Goal: Task Accomplishment & Management: Complete application form

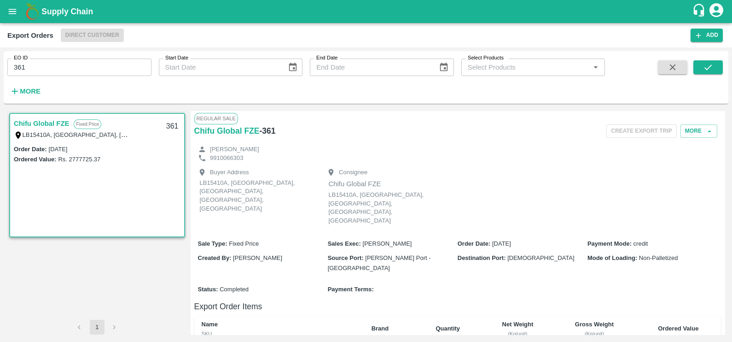
scroll to position [236, 0]
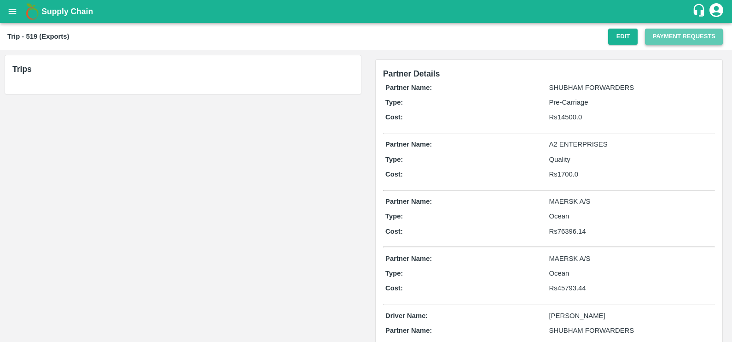
click at [675, 33] on button "Payment Requests" at bounding box center [684, 37] width 78 height 16
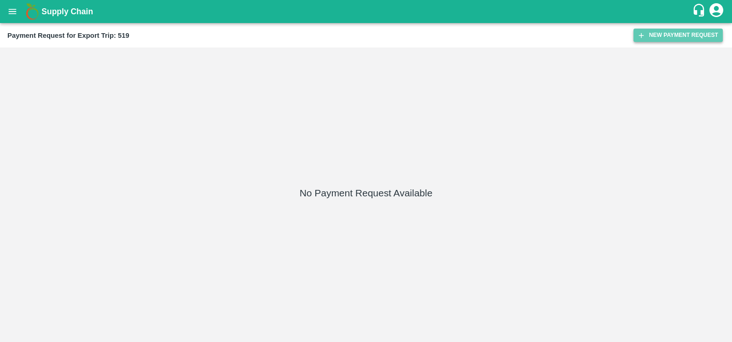
click at [673, 35] on button "New Payment Request" at bounding box center [678, 35] width 89 height 13
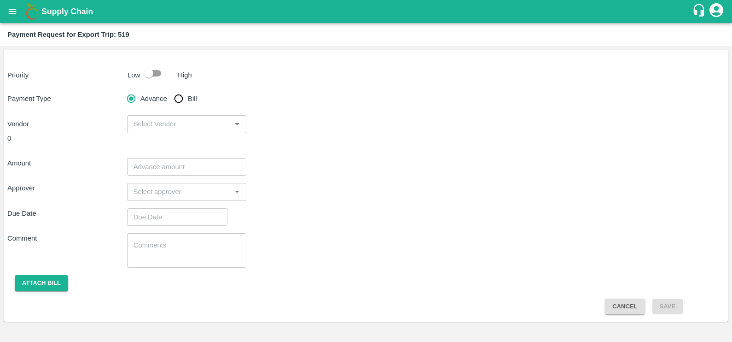
drag, startPoint x: 190, startPoint y: 99, endPoint x: 207, endPoint y: 106, distance: 18.4
click at [190, 99] on span "Bill" at bounding box center [192, 98] width 9 height 10
click at [188, 99] on input "Bill" at bounding box center [178, 98] width 18 height 18
radio input "true"
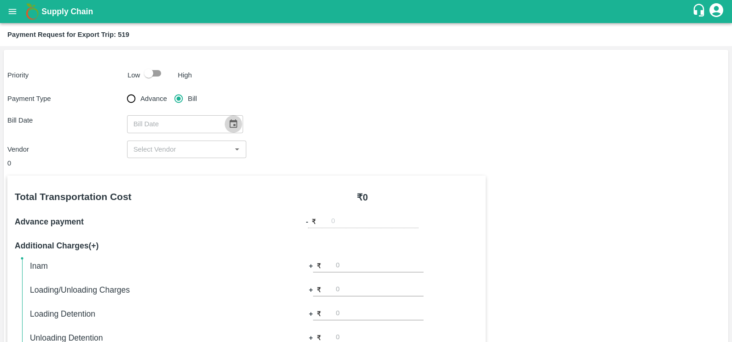
click at [230, 127] on icon "Choose date" at bounding box center [233, 124] width 10 height 10
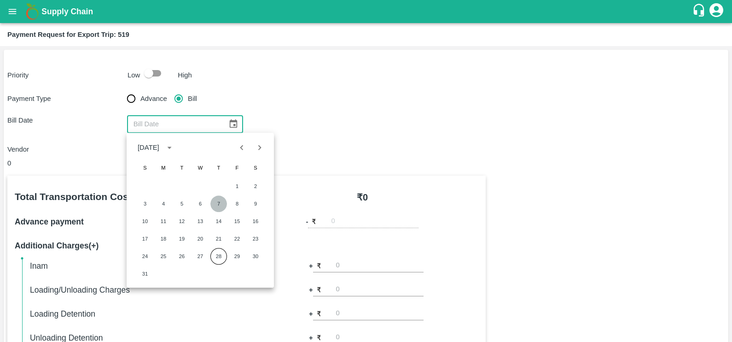
click at [215, 204] on button "7" at bounding box center [218, 203] width 17 height 17
type input "[DATE]"
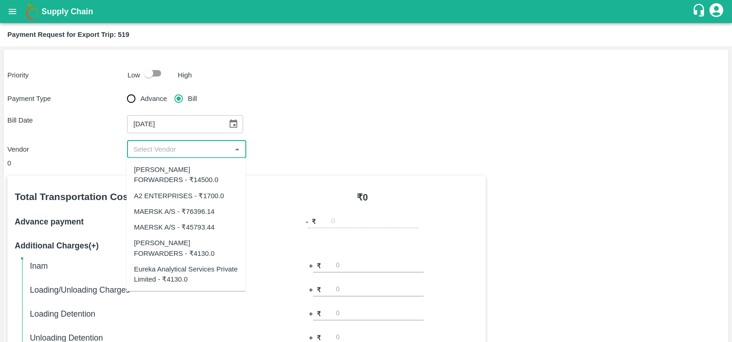
click at [182, 148] on input "input" at bounding box center [179, 149] width 99 height 12
click at [183, 226] on div "MAERSK A/S - ₹45793.44" at bounding box center [174, 227] width 81 height 10
type input "MAERSK A/S - ₹45793.44"
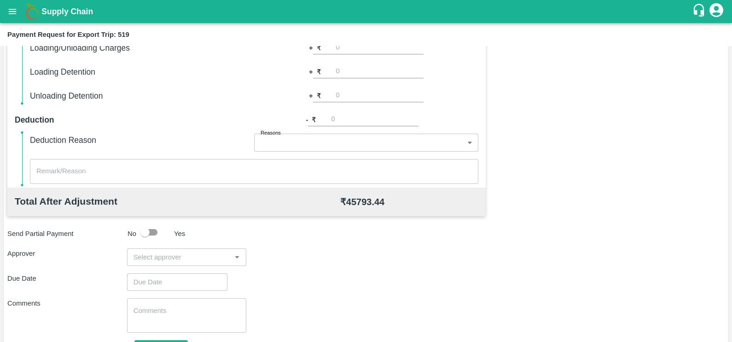
scroll to position [290, 0]
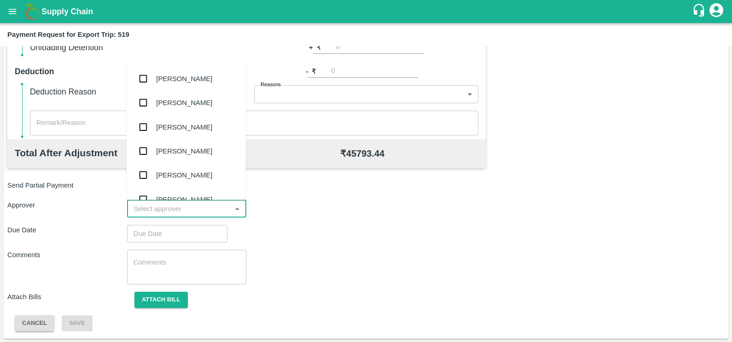
click at [167, 204] on input "input" at bounding box center [179, 209] width 99 height 12
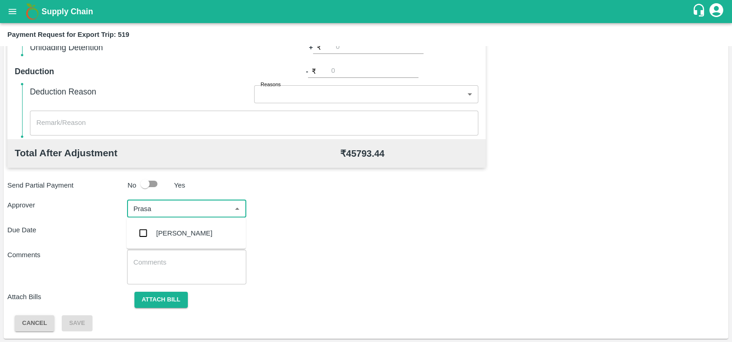
type input "Prasad"
click at [177, 228] on div "[PERSON_NAME]" at bounding box center [184, 233] width 56 height 10
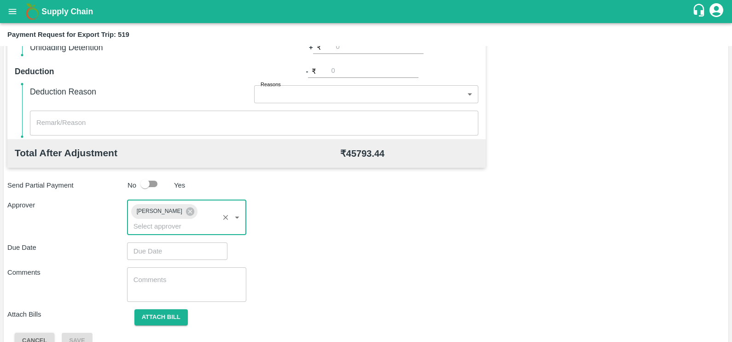
type input "DD/MM/YYYY hh:mm aa"
click at [183, 242] on input "DD/MM/YYYY hh:mm aa" at bounding box center [174, 250] width 94 height 17
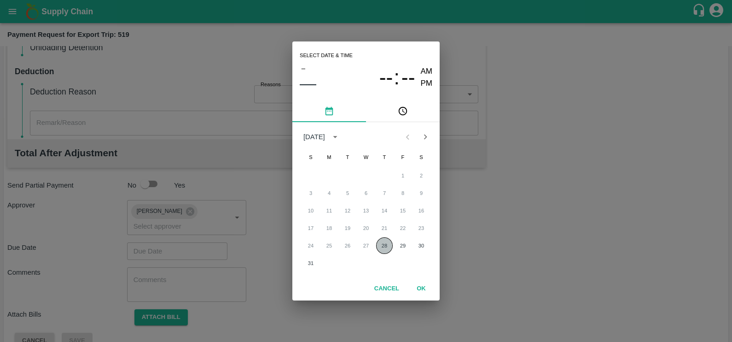
click at [383, 251] on button "28" at bounding box center [384, 245] width 17 height 17
type input "[DATE] 12:00 AM"
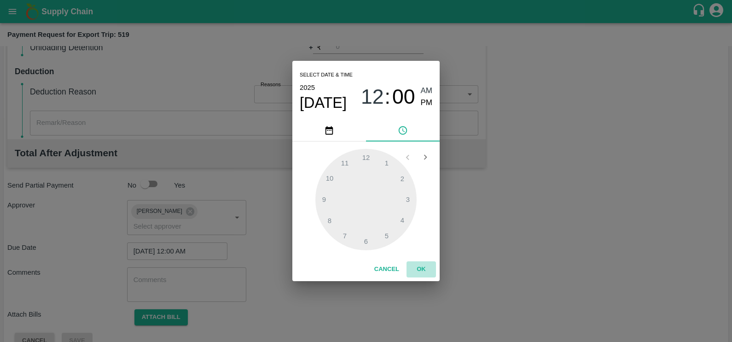
click at [419, 265] on button "OK" at bounding box center [421, 269] width 29 height 16
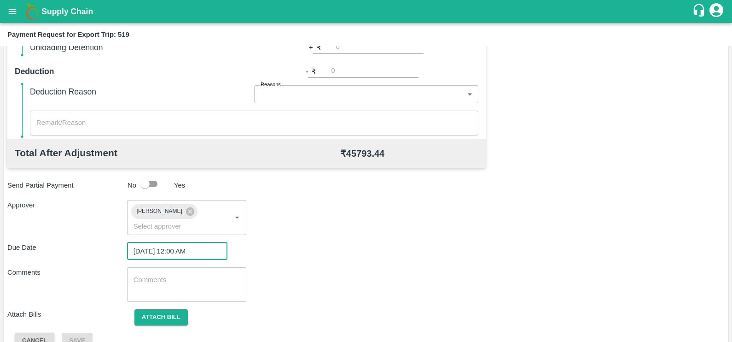
scroll to position [295, 0]
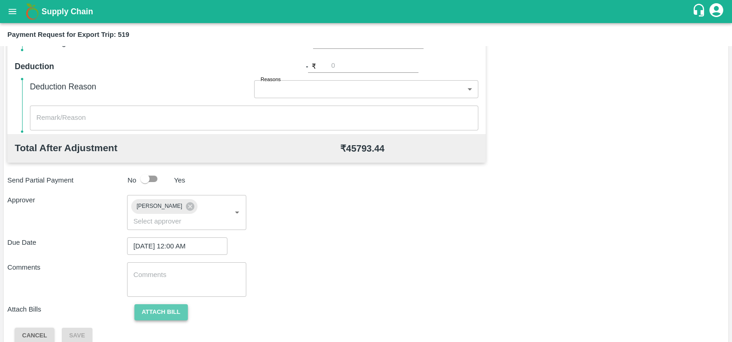
click at [168, 304] on button "Attach bill" at bounding box center [160, 312] width 53 height 16
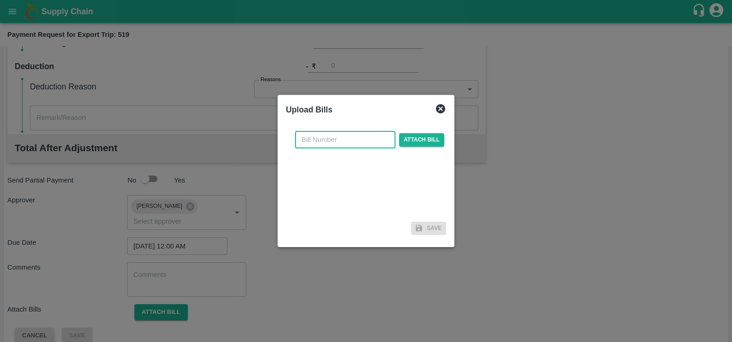
click at [334, 145] on input "text" at bounding box center [345, 139] width 100 height 17
paste input "MH26IN1000188697"
type input "MH26IN1000188697"
click at [409, 137] on span "Attach bill" at bounding box center [421, 139] width 45 height 13
click at [0, 0] on input "Attach bill" at bounding box center [0, 0] width 0 height 0
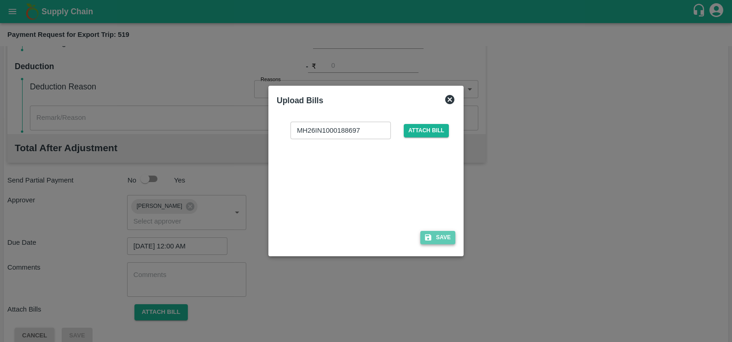
click at [424, 243] on button "Save" at bounding box center [437, 237] width 35 height 13
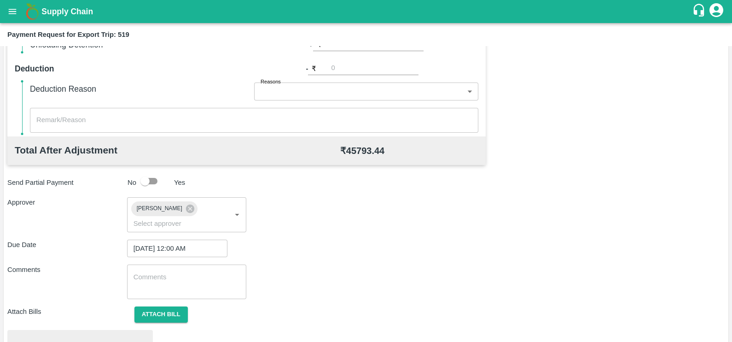
scroll to position [344, 0]
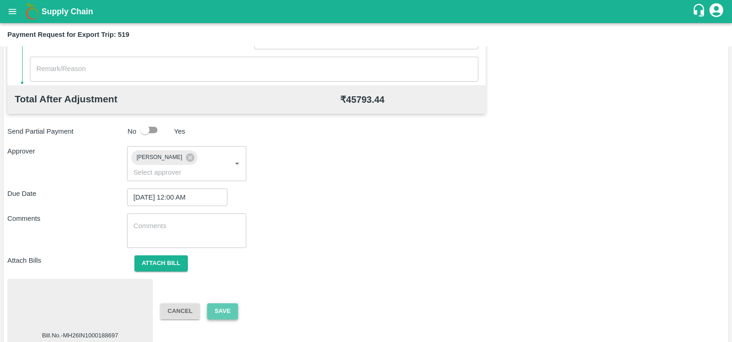
click at [229, 303] on button "Save" at bounding box center [222, 311] width 30 height 16
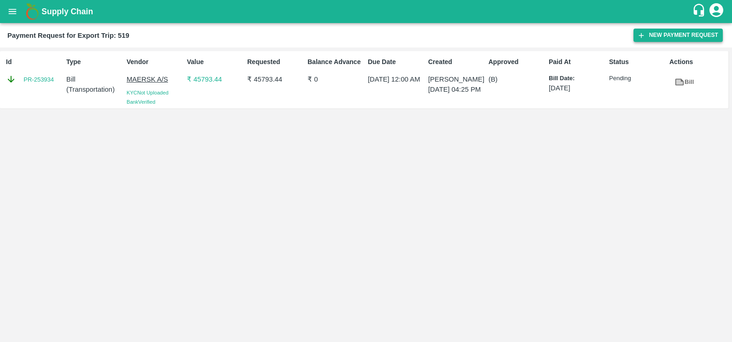
click at [648, 38] on button "New Payment Request" at bounding box center [678, 35] width 89 height 13
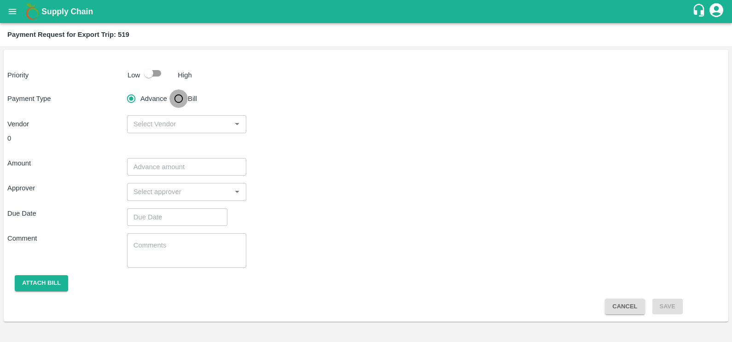
click at [175, 92] on input "Bill" at bounding box center [178, 98] width 18 height 18
radio input "true"
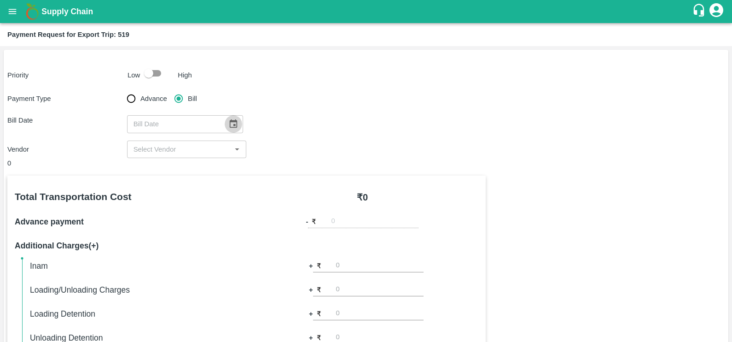
click at [229, 125] on icon "Choose date" at bounding box center [233, 123] width 8 height 9
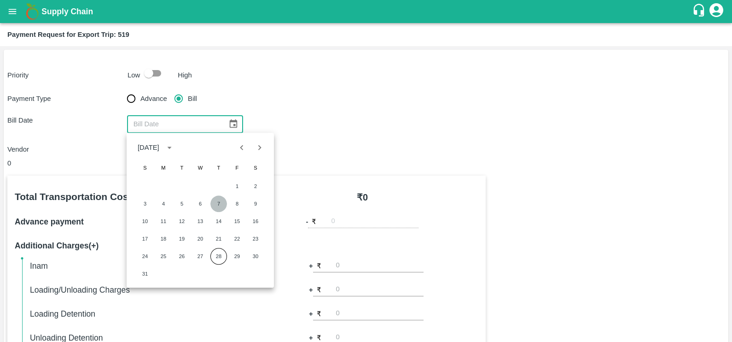
click at [219, 196] on button "7" at bounding box center [218, 203] width 17 height 17
type input "[DATE]"
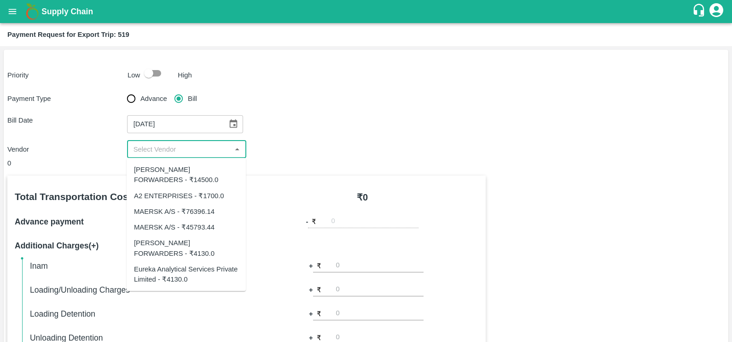
click at [188, 148] on input "input" at bounding box center [179, 149] width 99 height 12
click at [188, 210] on div "MAERSK A/S - ₹76396.14" at bounding box center [174, 211] width 81 height 10
type input "MAERSK A/S - ₹76396.14"
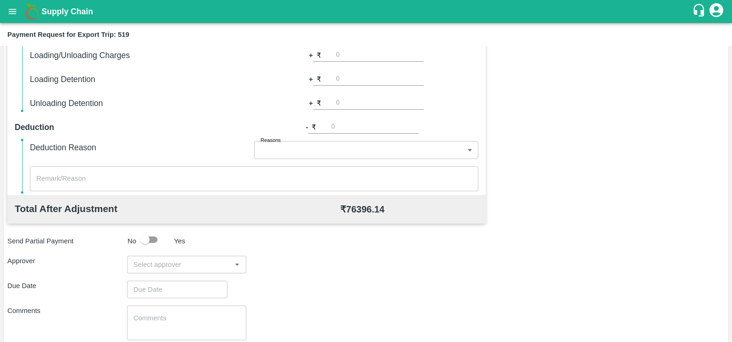
scroll to position [290, 0]
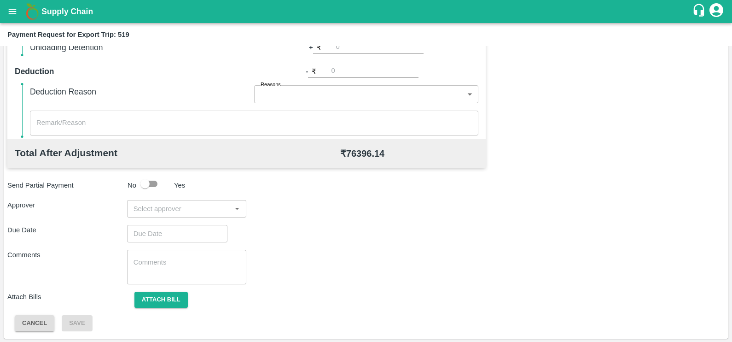
click at [177, 214] on div "​" at bounding box center [187, 208] width 120 height 17
type input "Prasad"
click at [184, 232] on div "[PERSON_NAME]" at bounding box center [184, 233] width 56 height 10
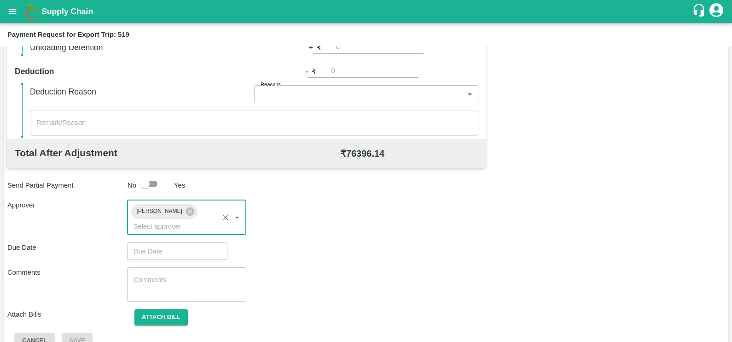
type input "DD/MM/YYYY hh:mm aa"
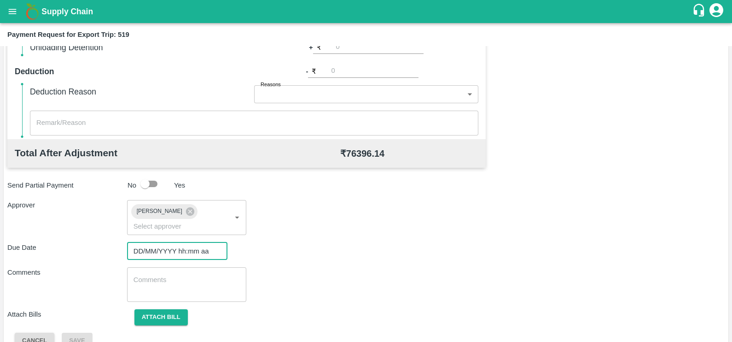
click at [185, 242] on input "DD/MM/YYYY hh:mm aa" at bounding box center [174, 250] width 94 height 17
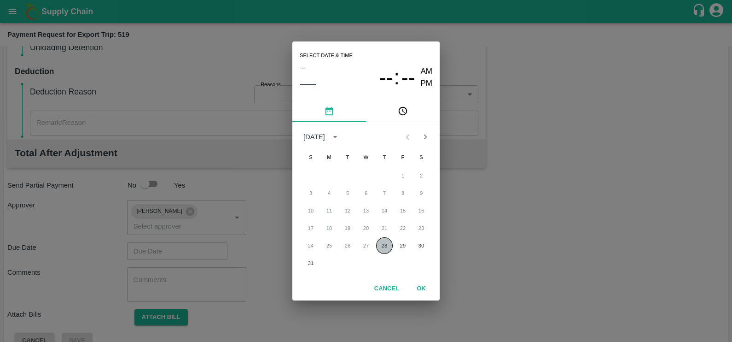
click at [383, 245] on button "28" at bounding box center [384, 245] width 17 height 17
type input "[DATE] 12:00 AM"
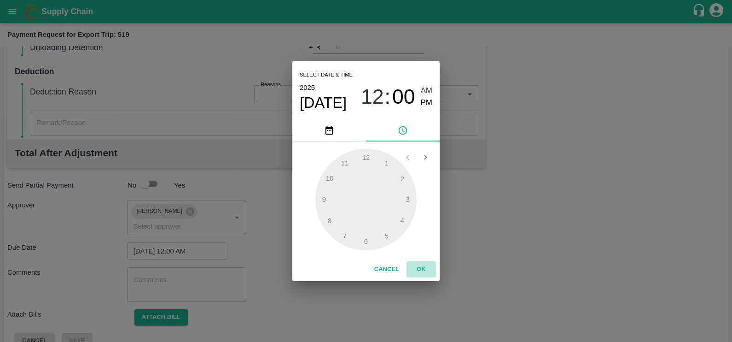
click at [421, 265] on button "OK" at bounding box center [421, 269] width 29 height 16
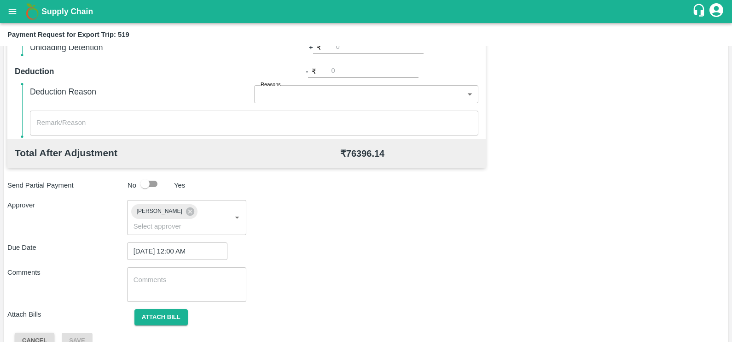
click at [172, 282] on div "x ​" at bounding box center [187, 284] width 120 height 35
type textarea "USD"
click at [169, 309] on button "Attach bill" at bounding box center [160, 317] width 53 height 16
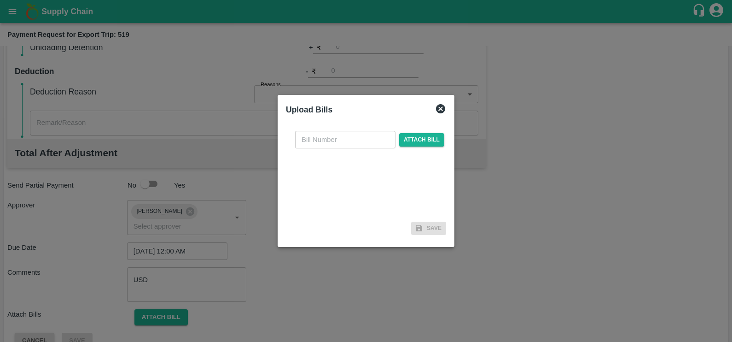
click at [361, 142] on input "text" at bounding box center [345, 139] width 100 height 17
paste input "MH26IN1000188698"
type input "MH26IN1000188698"
click at [421, 134] on span "Attach bill" at bounding box center [421, 139] width 45 height 13
click at [0, 0] on input "Attach bill" at bounding box center [0, 0] width 0 height 0
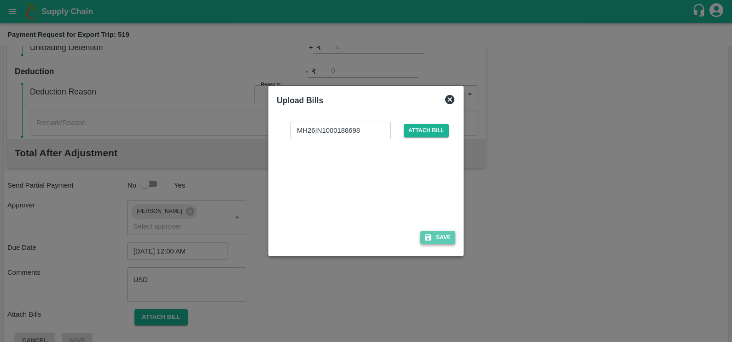
click at [430, 236] on icon "button" at bounding box center [428, 237] width 6 height 6
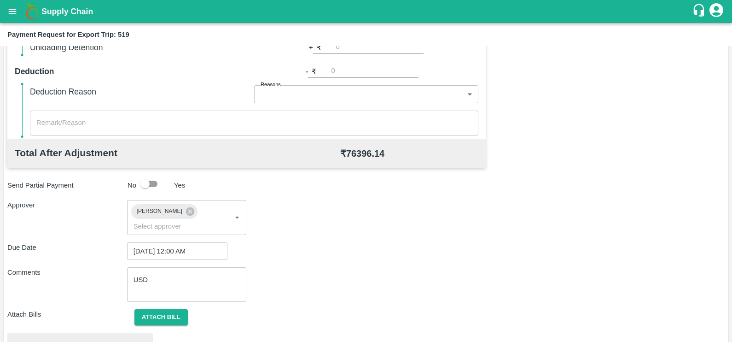
scroll to position [344, 0]
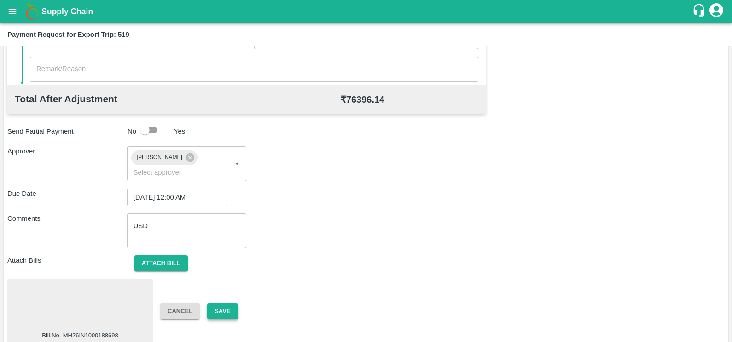
click at [217, 303] on button "Save" at bounding box center [222, 311] width 30 height 16
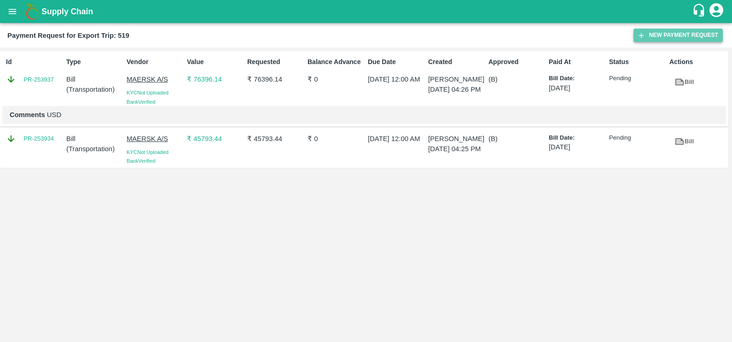
click at [652, 37] on button "New Payment Request" at bounding box center [678, 35] width 89 height 13
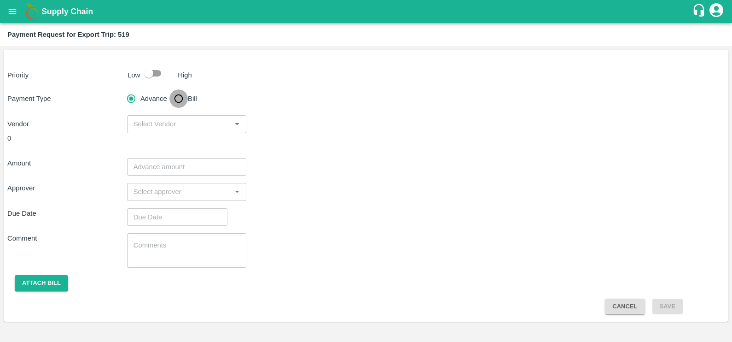
click at [181, 99] on input "Bill" at bounding box center [178, 98] width 18 height 18
radio input "true"
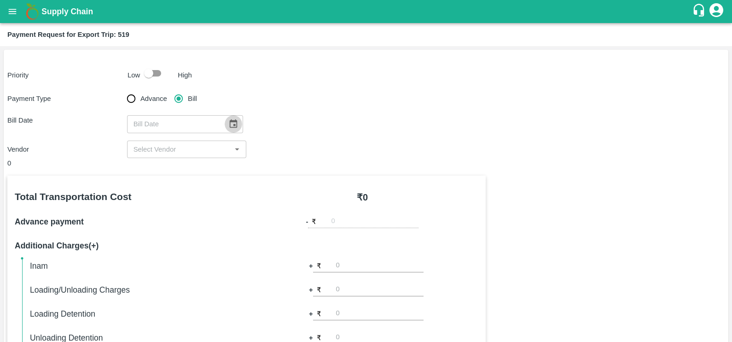
click at [232, 124] on icon "Choose date" at bounding box center [233, 124] width 10 height 10
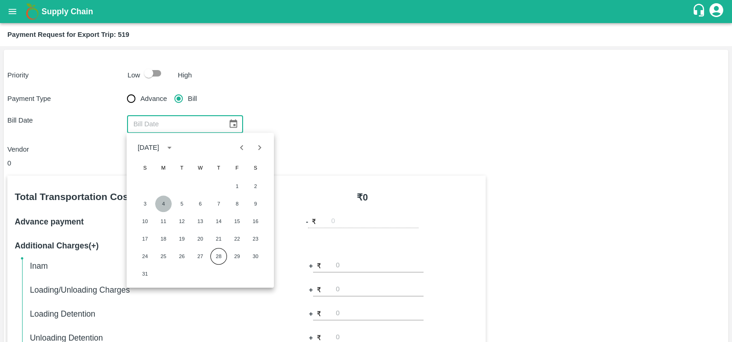
click at [162, 204] on button "4" at bounding box center [163, 203] width 17 height 17
type input "[DATE]"
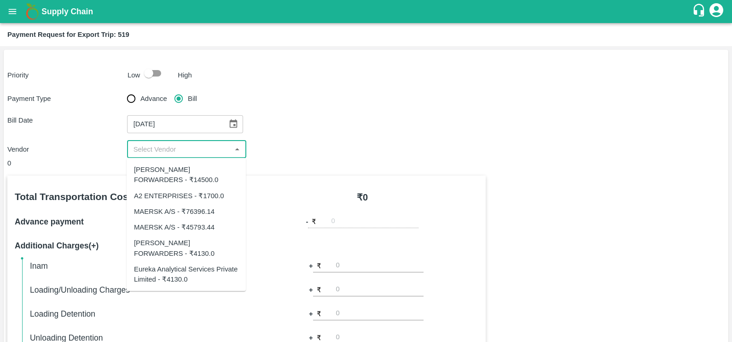
click at [168, 150] on input "input" at bounding box center [179, 149] width 99 height 12
click at [184, 248] on div "[PERSON_NAME] FORWARDERS - ₹4130.0" at bounding box center [186, 248] width 105 height 21
type input "[PERSON_NAME] FORWARDERS - ₹4130.0"
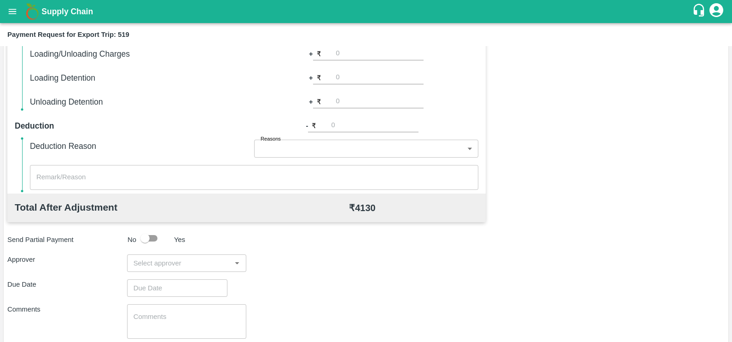
scroll to position [237, 0]
click at [187, 262] on input "input" at bounding box center [179, 262] width 99 height 12
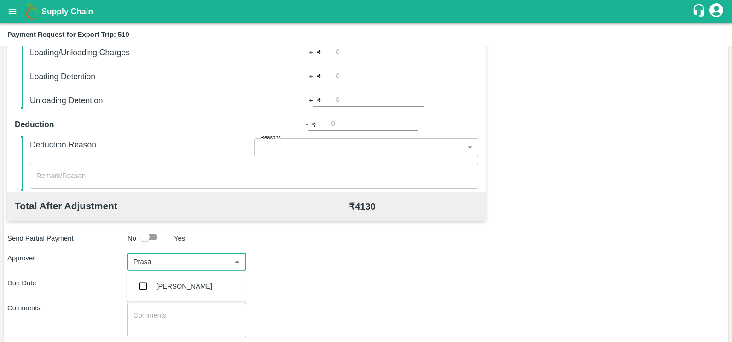
type input "Prasad"
click at [186, 291] on div "[PERSON_NAME]" at bounding box center [186, 286] width 119 height 24
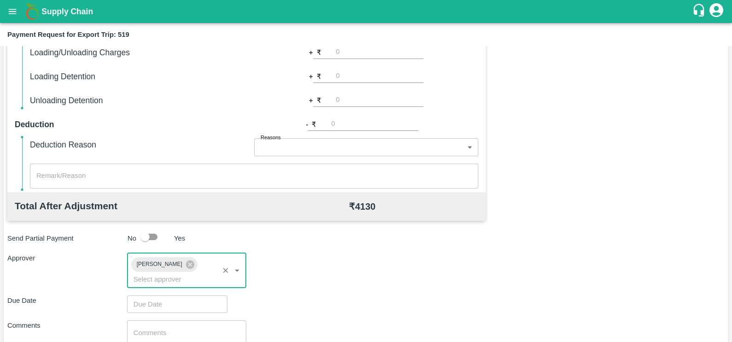
type input "DD/MM/YYYY hh:mm aa"
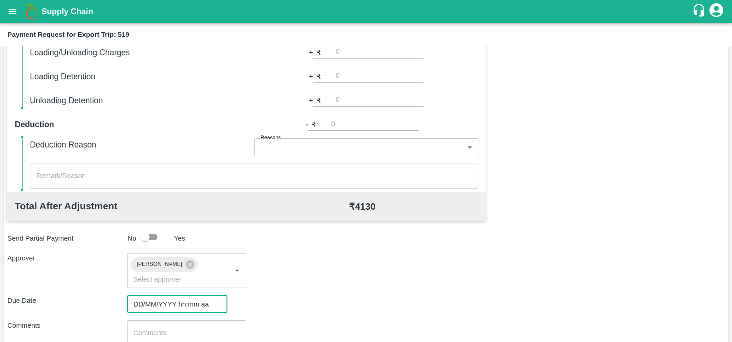
click at [186, 295] on input "DD/MM/YYYY hh:mm aa" at bounding box center [174, 303] width 94 height 17
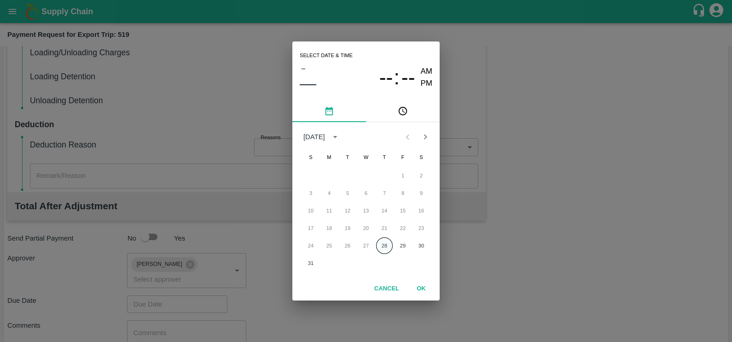
click at [385, 247] on button "28" at bounding box center [384, 245] width 17 height 17
type input "[DATE] 12:00 AM"
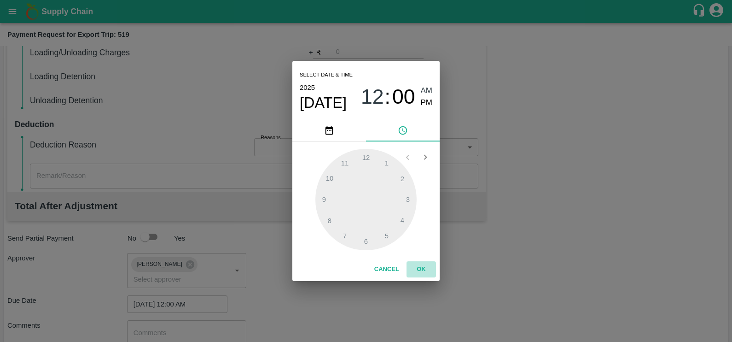
click at [418, 269] on button "OK" at bounding box center [421, 269] width 29 height 16
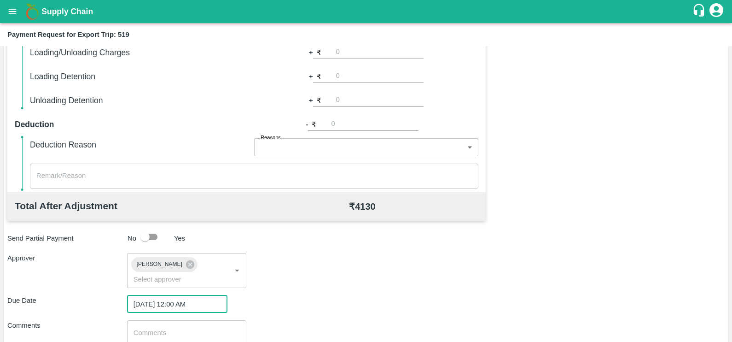
scroll to position [295, 0]
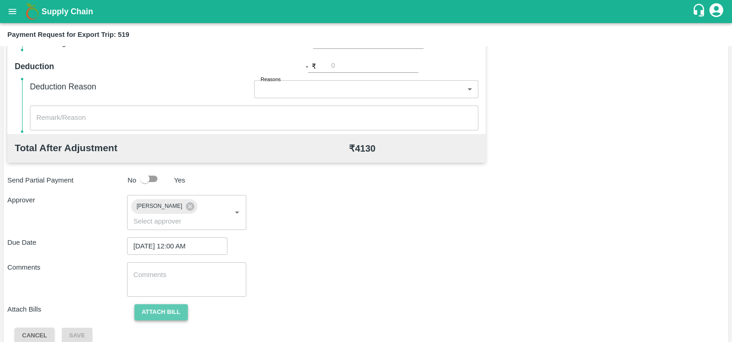
click at [162, 304] on button "Attach bill" at bounding box center [160, 312] width 53 height 16
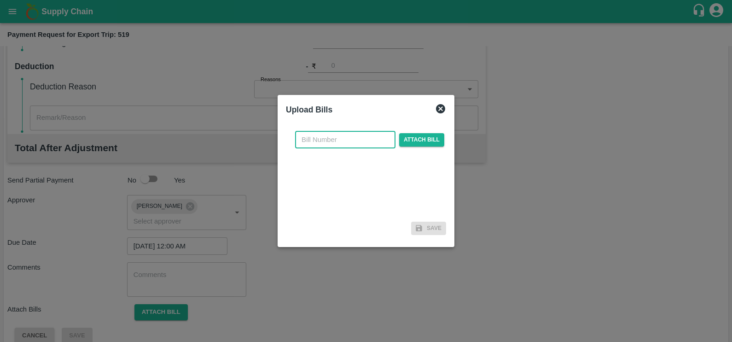
click at [334, 134] on input "text" at bounding box center [345, 139] width 100 height 17
paste input "SF-CHA-EXP-25-26-063"
type input "SF-CHA-EXP-25-26-063"
click at [421, 136] on span "Attach bill" at bounding box center [421, 139] width 45 height 13
click at [0, 0] on input "Attach bill" at bounding box center [0, 0] width 0 height 0
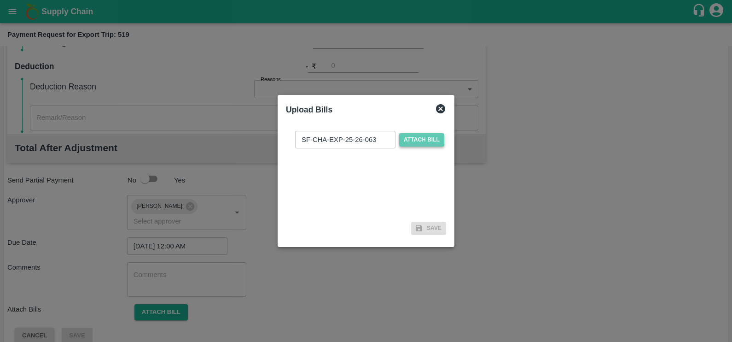
click at [411, 140] on span "Attach bill" at bounding box center [421, 139] width 45 height 13
click at [0, 0] on input "Attach bill" at bounding box center [0, 0] width 0 height 0
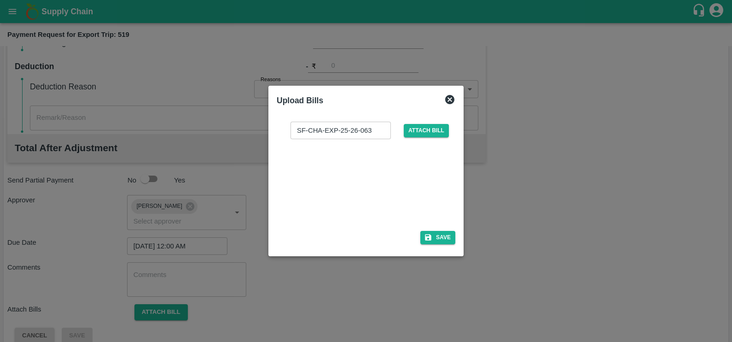
click at [375, 176] on div at bounding box center [364, 181] width 138 height 49
click at [440, 240] on button "Save" at bounding box center [437, 237] width 35 height 13
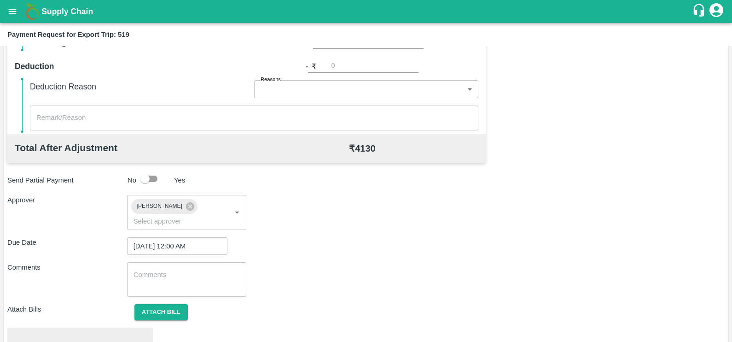
scroll to position [344, 0]
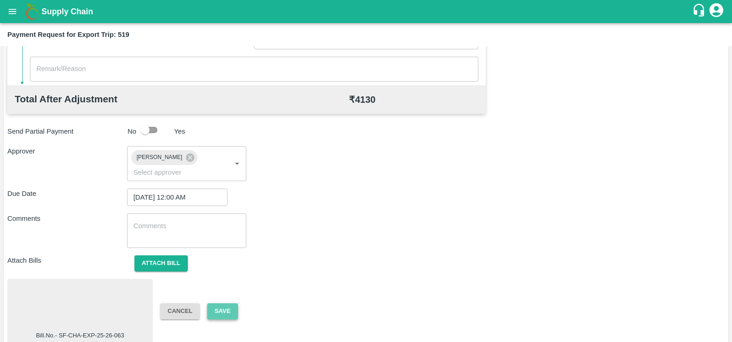
click at [224, 303] on button "Save" at bounding box center [222, 311] width 30 height 16
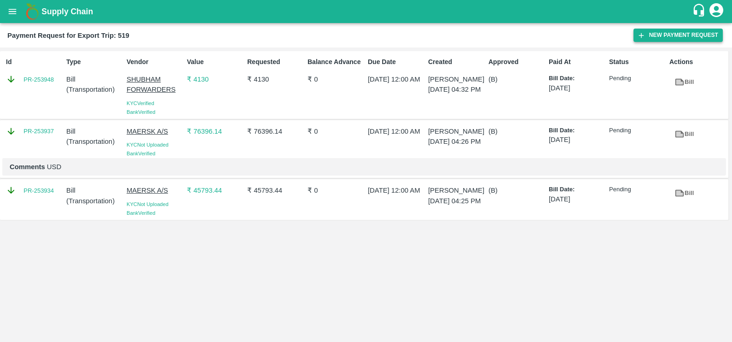
click at [662, 34] on button "New Payment Request" at bounding box center [678, 35] width 89 height 13
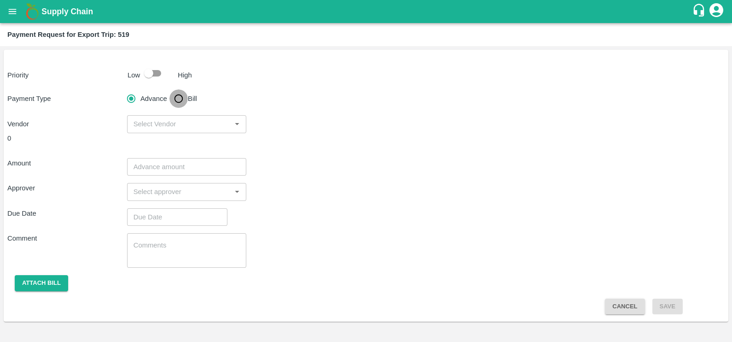
click at [175, 94] on input "Bill" at bounding box center [178, 98] width 18 height 18
radio input "true"
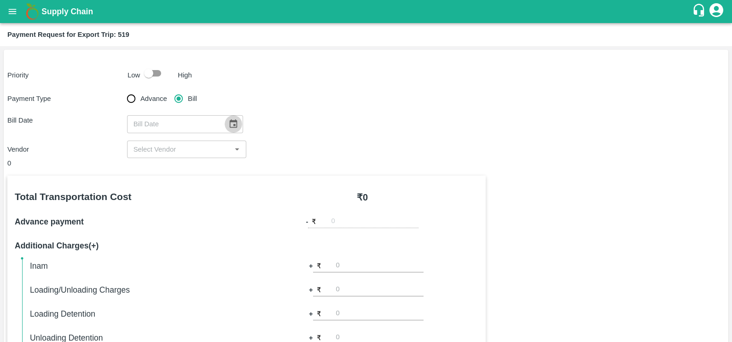
click at [232, 123] on icon "Choose date" at bounding box center [233, 124] width 10 height 10
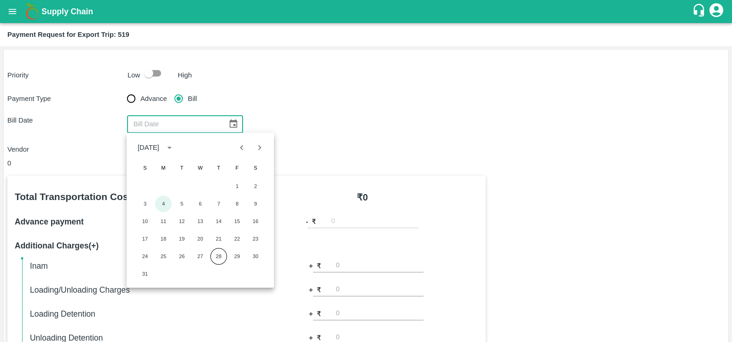
drag, startPoint x: 165, startPoint y: 201, endPoint x: 173, endPoint y: 188, distance: 14.7
click at [165, 201] on button "4" at bounding box center [163, 203] width 17 height 17
type input "[DATE]"
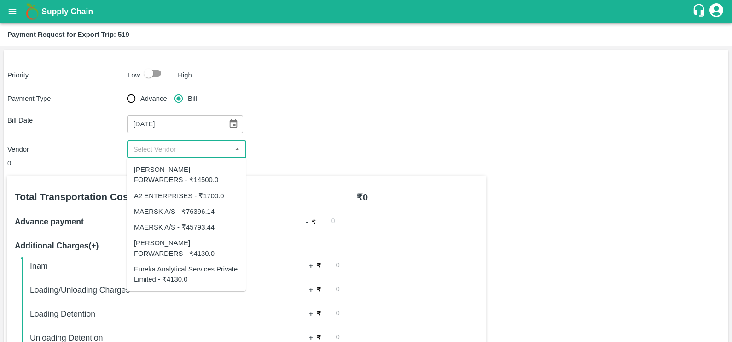
click at [188, 152] on input "input" at bounding box center [179, 149] width 99 height 12
click at [185, 208] on div "MAERSK A/S - ₹76396.14" at bounding box center [174, 211] width 81 height 10
click at [198, 148] on input "input" at bounding box center [173, 149] width 87 height 12
click at [171, 163] on div "[PERSON_NAME] FORWARDERS - ₹14500.0" at bounding box center [186, 175] width 119 height 26
type input "[PERSON_NAME] FORWARDERS - ₹14500.0"
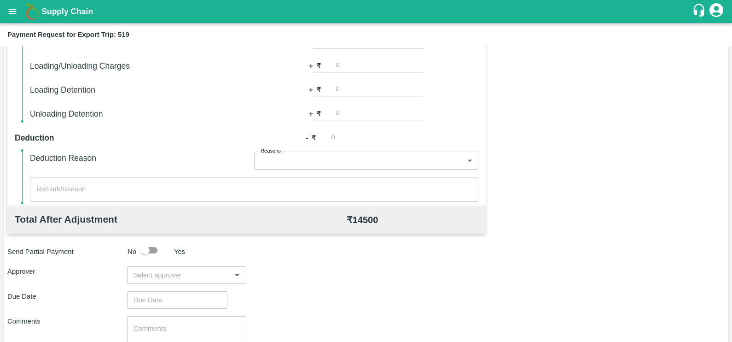
scroll to position [226, 0]
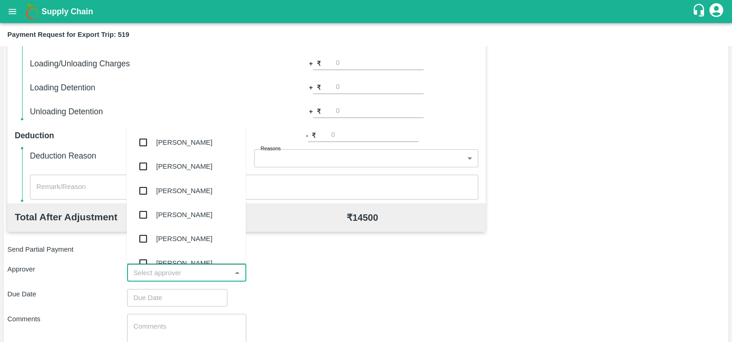
click at [189, 267] on input "input" at bounding box center [179, 273] width 99 height 12
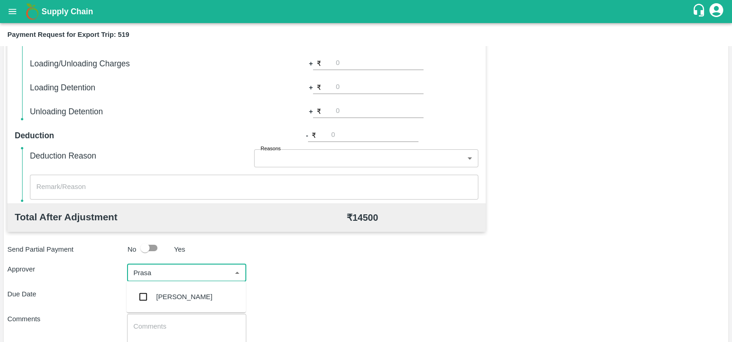
type input "Prasad"
click at [192, 297] on div "[PERSON_NAME]" at bounding box center [184, 296] width 56 height 10
type input "DD/MM/YYYY hh:mm aa"
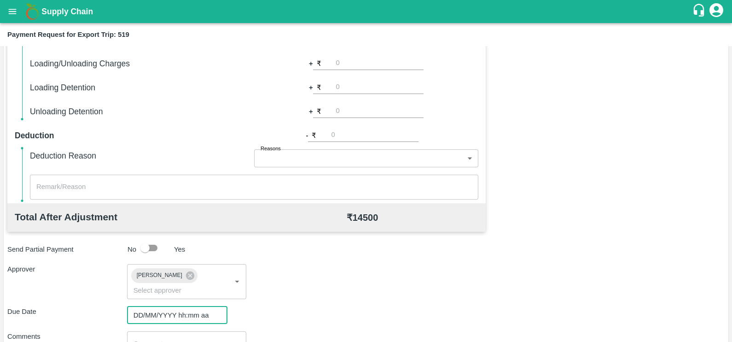
click at [188, 306] on input "DD/MM/YYYY hh:mm aa" at bounding box center [174, 314] width 94 height 17
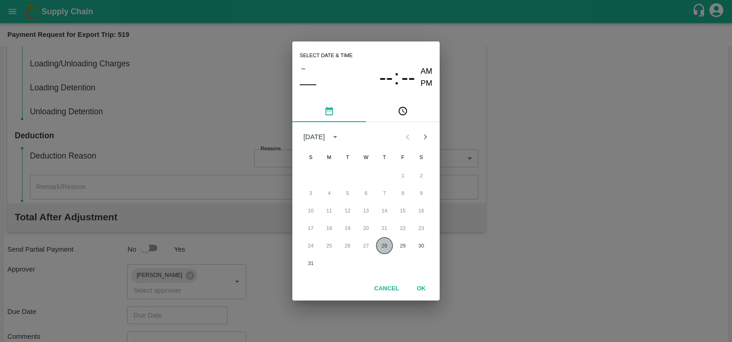
click at [385, 246] on button "28" at bounding box center [384, 245] width 17 height 17
type input "[DATE] 12:00 AM"
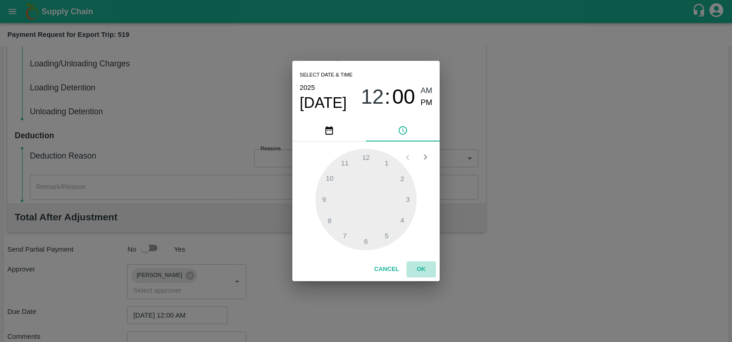
click at [414, 262] on button "OK" at bounding box center [421, 269] width 29 height 16
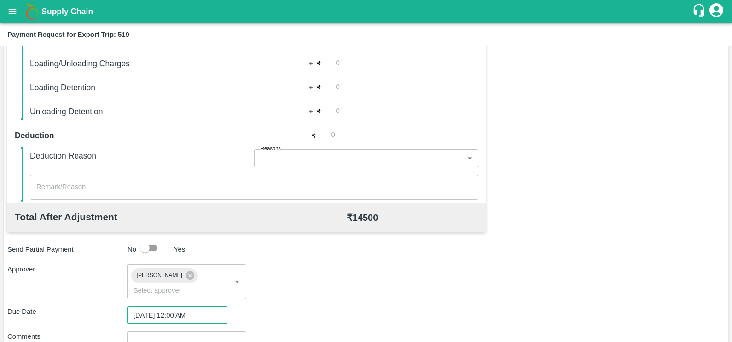
scroll to position [295, 0]
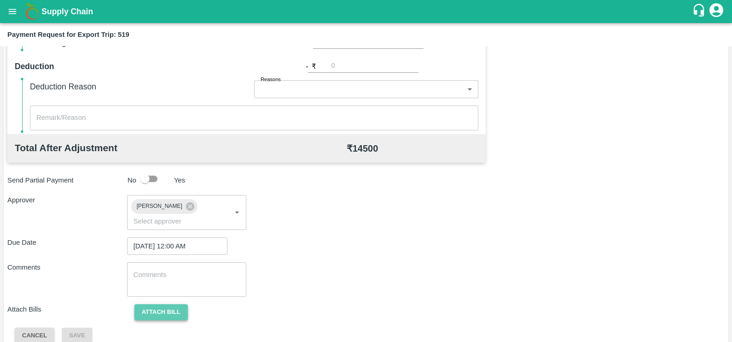
click at [154, 304] on button "Attach bill" at bounding box center [160, 312] width 53 height 16
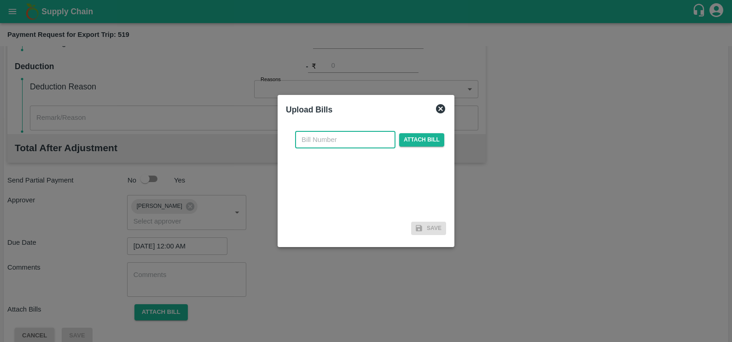
click at [326, 142] on input "text" at bounding box center [345, 139] width 100 height 17
paste input "SF-TRANS-EXP-25-26-063"
type input "SF-TRANS-EXP-25-26-063"
click at [421, 137] on span "Attach bill" at bounding box center [421, 139] width 45 height 13
click at [0, 0] on input "Attach bill" at bounding box center [0, 0] width 0 height 0
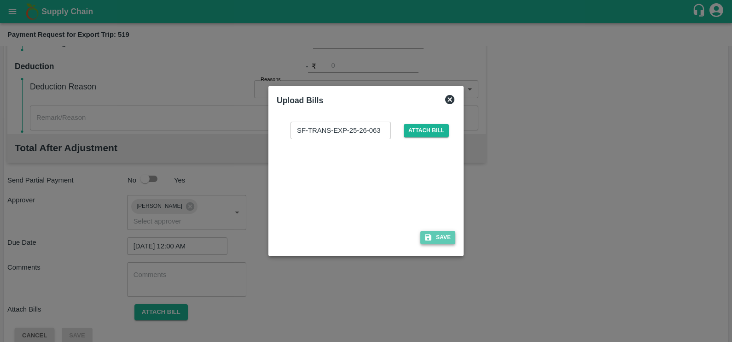
click at [433, 237] on button "Save" at bounding box center [437, 237] width 35 height 13
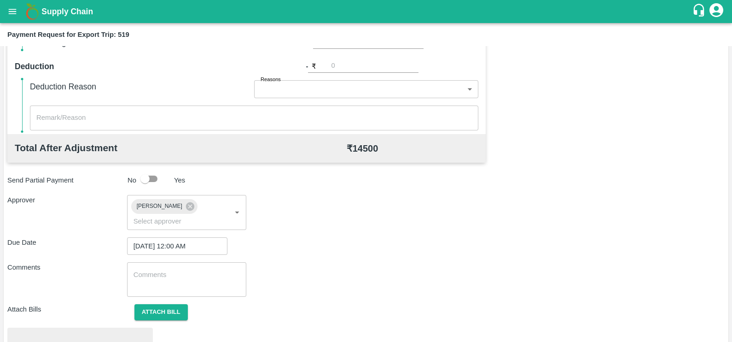
scroll to position [344, 0]
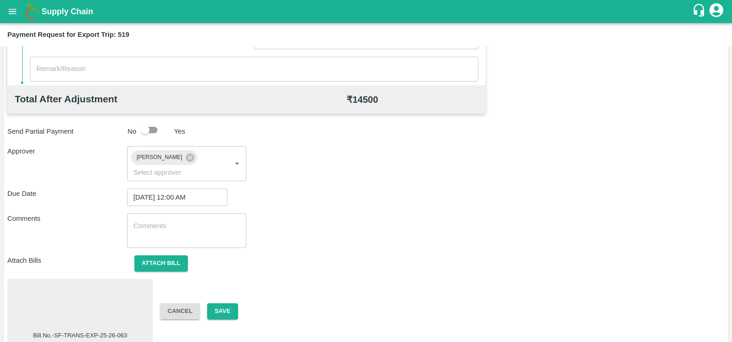
click at [91, 283] on div at bounding box center [80, 306] width 138 height 49
click at [222, 303] on button "Save" at bounding box center [222, 311] width 30 height 16
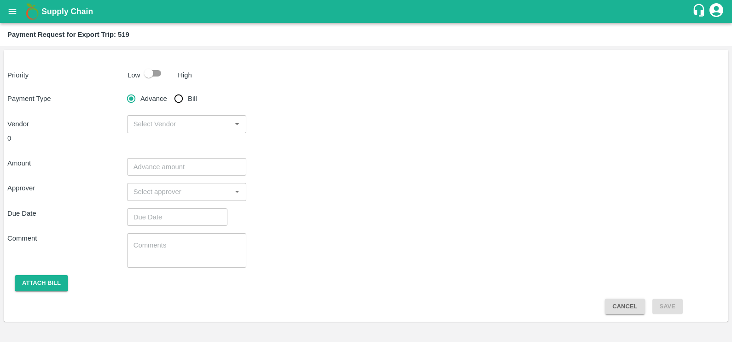
click at [189, 96] on span "Bill" at bounding box center [192, 98] width 9 height 10
click at [188, 96] on input "Bill" at bounding box center [178, 98] width 18 height 18
radio input "true"
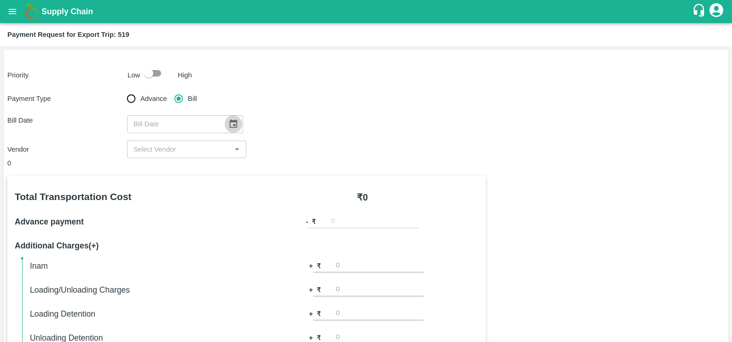
click at [228, 120] on icon "Choose date" at bounding box center [233, 124] width 10 height 10
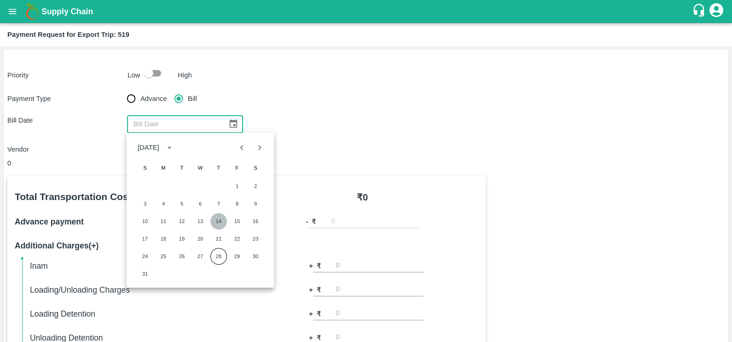
click at [220, 224] on button "14" at bounding box center [218, 221] width 17 height 17
type input "[DATE]"
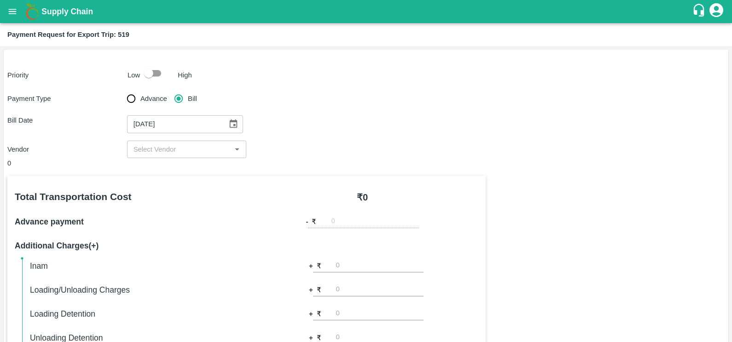
click at [180, 142] on div "​" at bounding box center [187, 148] width 120 height 17
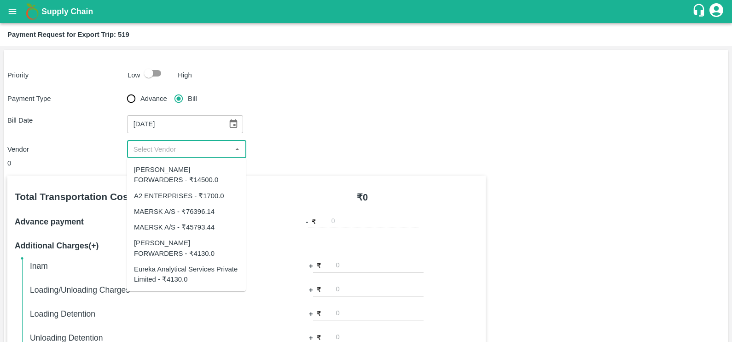
click at [175, 283] on div "Eureka Analytical Services Private Limited - ₹4130.0" at bounding box center [186, 273] width 105 height 21
type input "Eureka Analytical Services Private Limited - ₹4130.0"
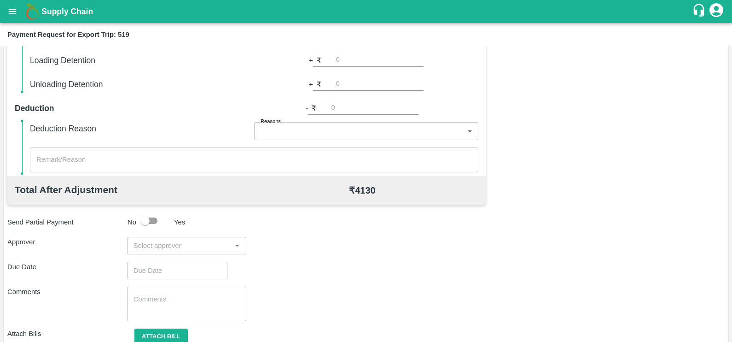
scroll to position [287, 0]
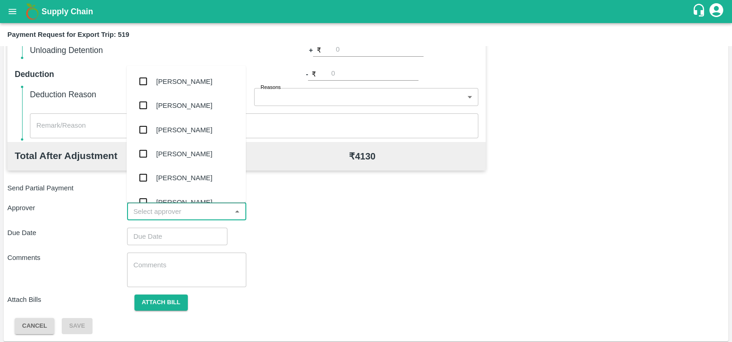
click at [192, 213] on input "input" at bounding box center [179, 211] width 99 height 12
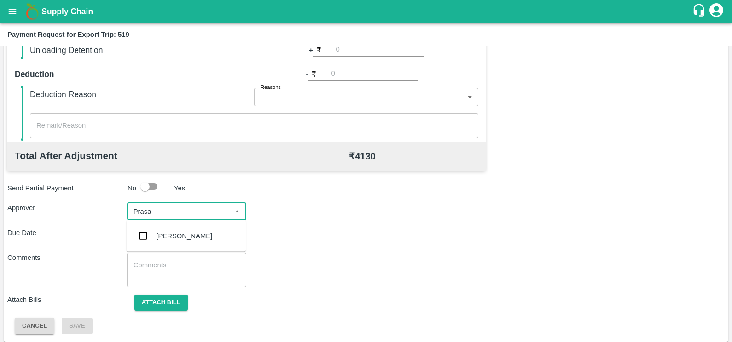
type input "Prasad"
click at [196, 232] on div "[PERSON_NAME]" at bounding box center [184, 236] width 56 height 10
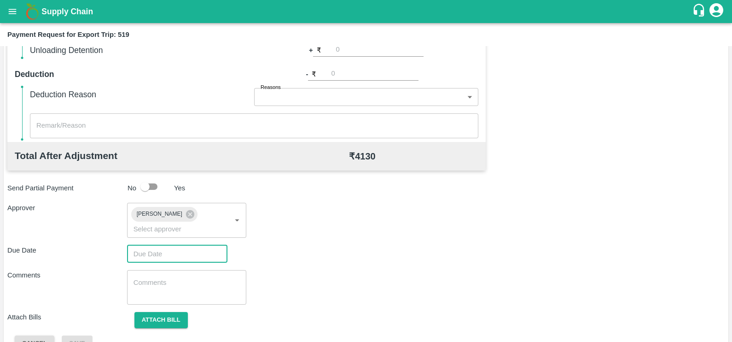
type input "DD/MM/YYYY hh:mm aa"
click at [168, 245] on input "DD/MM/YYYY hh:mm aa" at bounding box center [174, 253] width 94 height 17
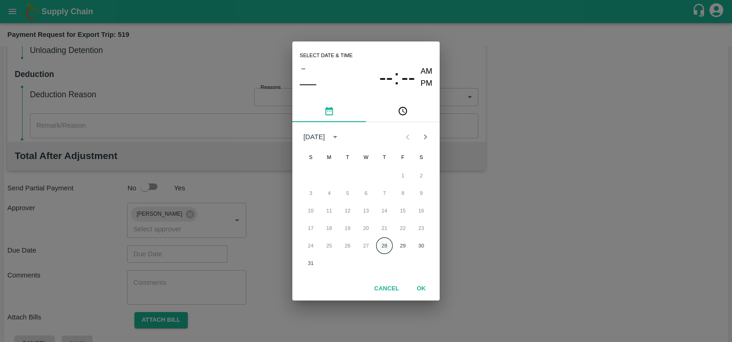
click at [385, 248] on button "28" at bounding box center [384, 245] width 17 height 17
type input "[DATE] 12:00 AM"
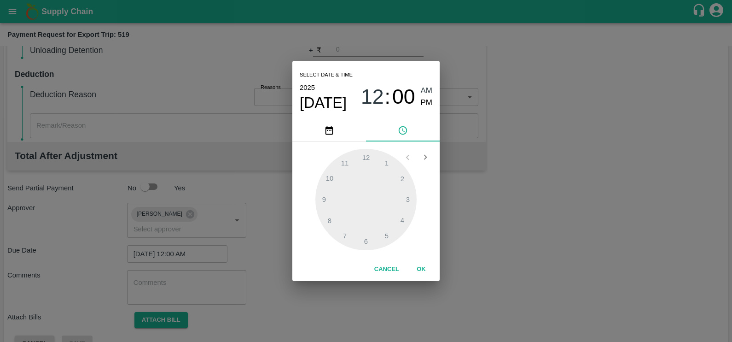
click at [431, 273] on button "OK" at bounding box center [421, 269] width 29 height 16
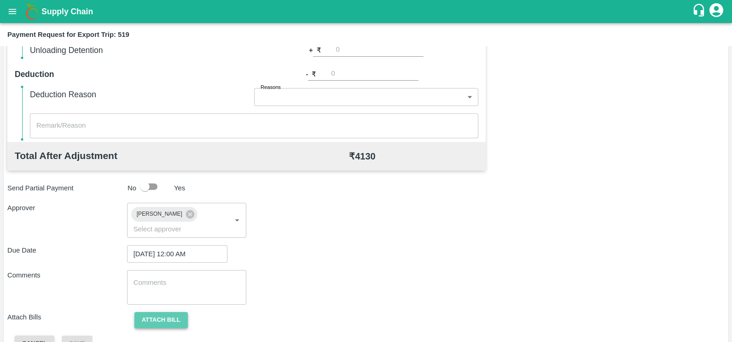
click at [154, 312] on button "Attach bill" at bounding box center [160, 320] width 53 height 16
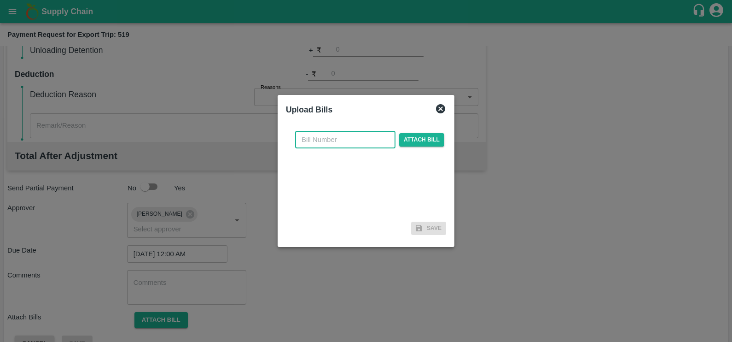
click at [356, 140] on input "text" at bounding box center [345, 139] width 100 height 17
paste input "MNBU0221710"
type input "M"
paste input "EKA6/2526/2018"
type input "EKA6/2526/2018"
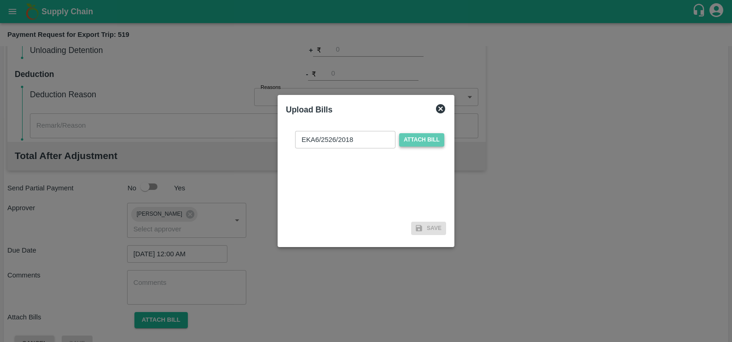
click at [405, 143] on span "Attach bill" at bounding box center [421, 139] width 45 height 13
click at [0, 0] on input "Attach bill" at bounding box center [0, 0] width 0 height 0
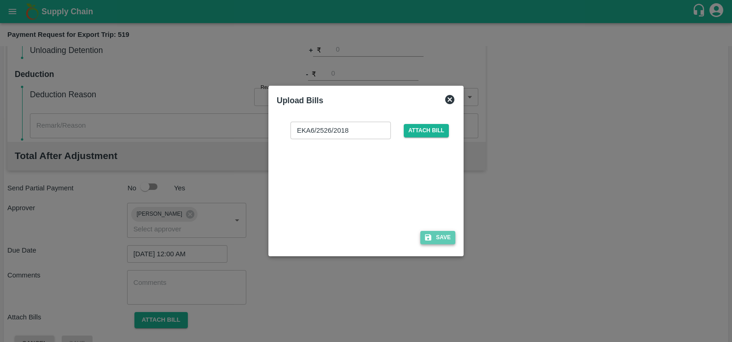
click at [435, 239] on button "Save" at bounding box center [437, 237] width 35 height 13
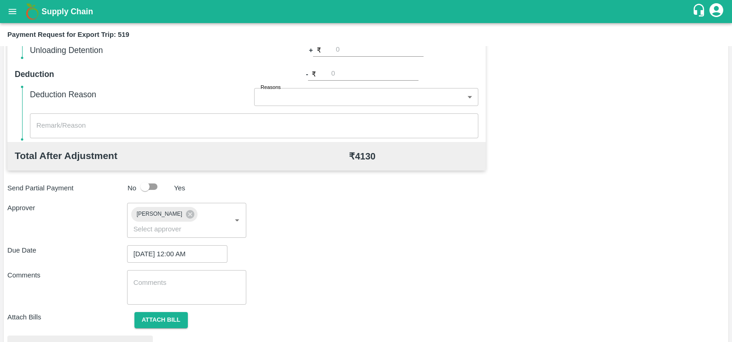
scroll to position [344, 0]
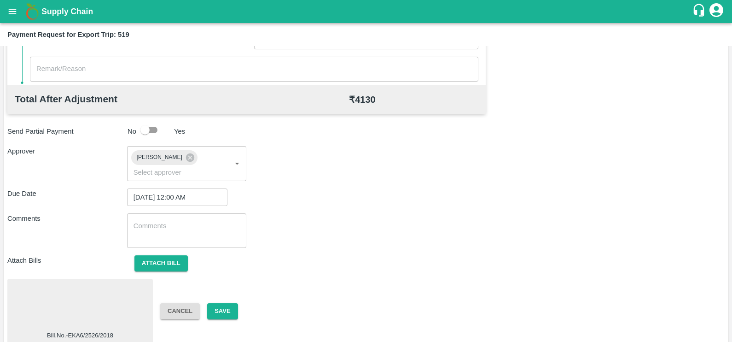
click at [112, 292] on div at bounding box center [80, 306] width 138 height 49
click at [218, 303] on button "Save" at bounding box center [222, 311] width 30 height 16
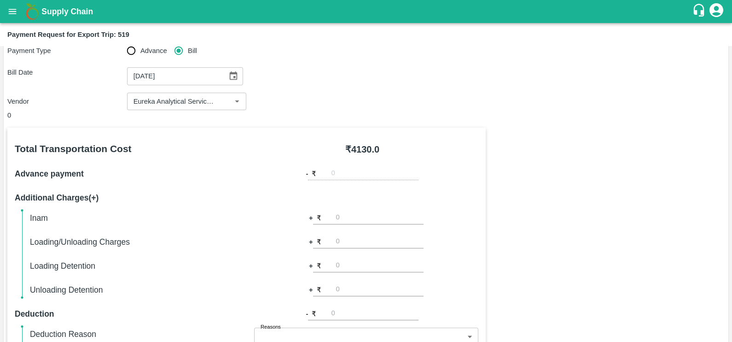
scroll to position [44, 0]
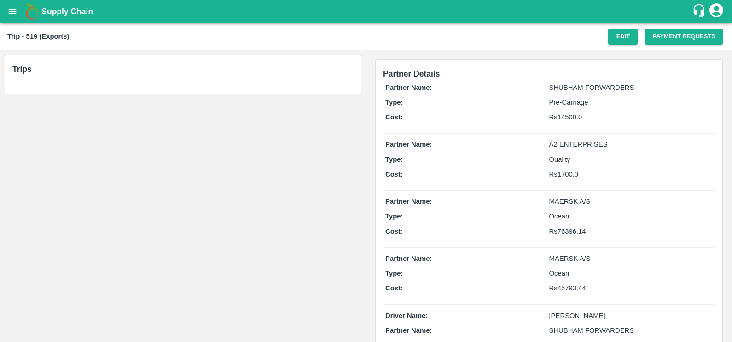
scroll to position [122, 0]
